Goal: Task Accomplishment & Management: Complete application form

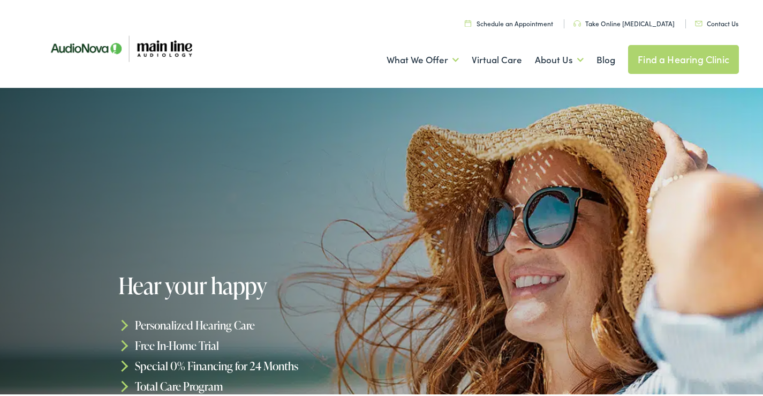
click at [696, 22] on img at bounding box center [699, 21] width 8 height 5
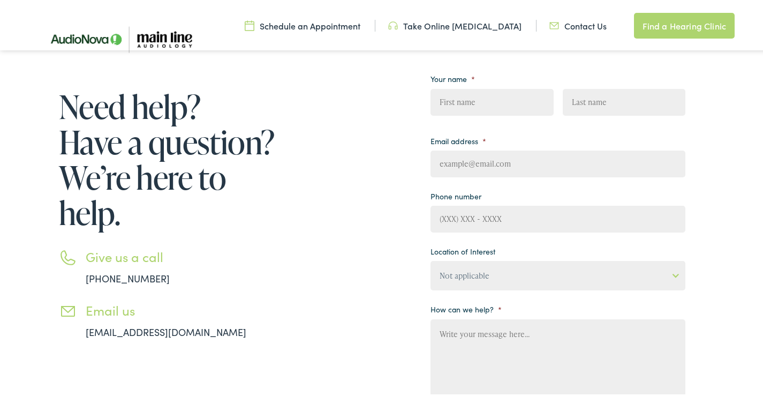
scroll to position [143, 0]
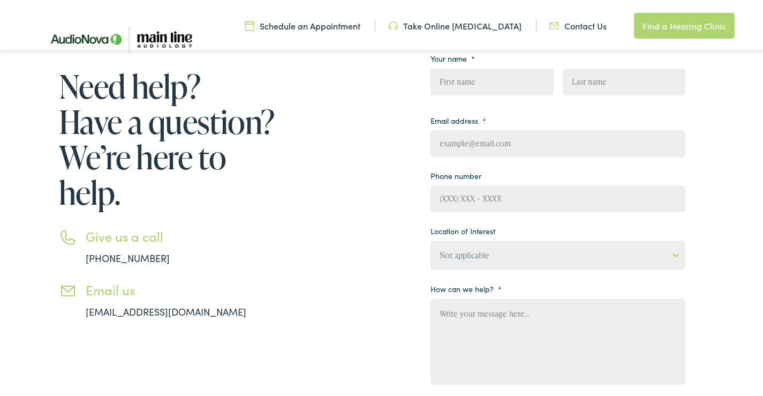
drag, startPoint x: 489, startPoint y: 182, endPoint x: 500, endPoint y: 201, distance: 22.6
click at [489, 185] on li "Phone number" at bounding box center [558, 188] width 255 height 44
click at [525, 232] on li "Location of Interest Not applicable Audiology & Hearing Clinic, Paris Blount He…" at bounding box center [558, 244] width 255 height 47
click at [500, 193] on input "(___) ___-____" at bounding box center [558, 196] width 255 height 27
type input "(267) 365-5829"
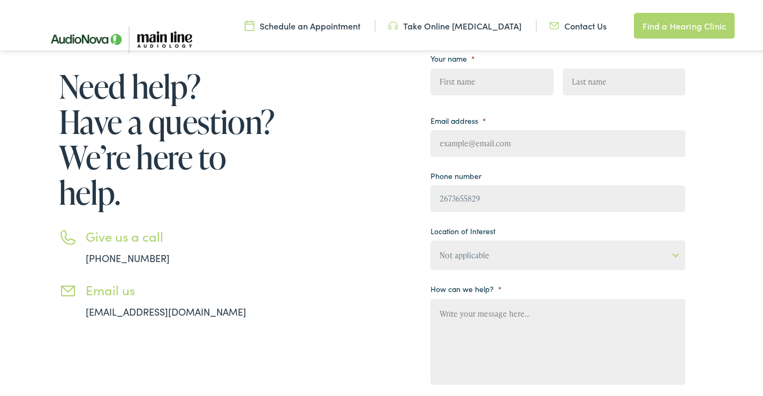
type input "Carly"
type input "Turner"
type input "carly@thelibertyclean.com"
paste textarea "Recently I was in the neighborhood and thought I’d offer a complimentary cleani…"
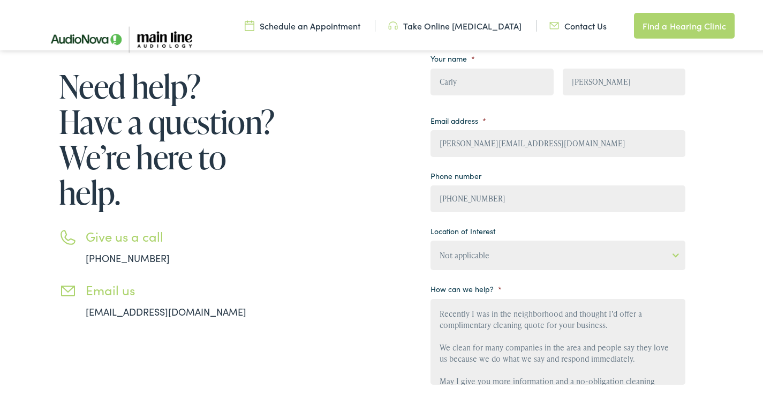
click at [476, 317] on textarea "Recently I was in the neighborhood and thought I’d offer a complimentary cleani…" at bounding box center [558, 340] width 255 height 86
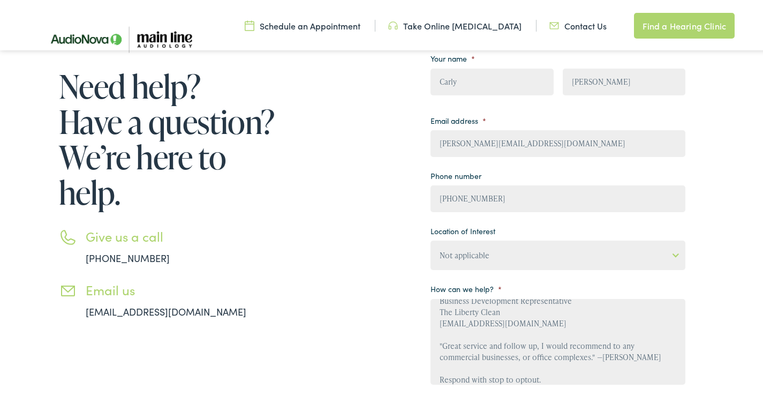
type textarea "Recently I was in the neighborhood and thought I’d offer a complimentary cleani…"
click at [461, 246] on select "Not applicable Audiology & Hearing Clinic, Paris Blount Hearing & Speech, Maryv…" at bounding box center [558, 252] width 255 height 29
click at [423, 257] on div "Need help? Have a question? We’re here to help. Give us a call 888-480-2052 Ema…" at bounding box center [359, 271] width 654 height 463
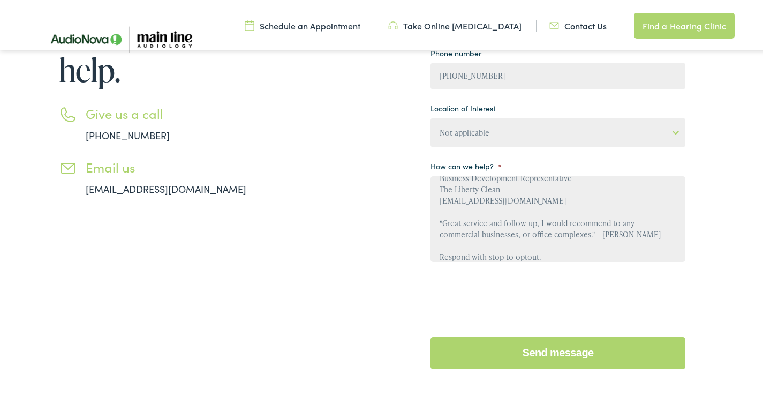
scroll to position [286, 0]
